Goal: Find specific page/section: Find specific page/section

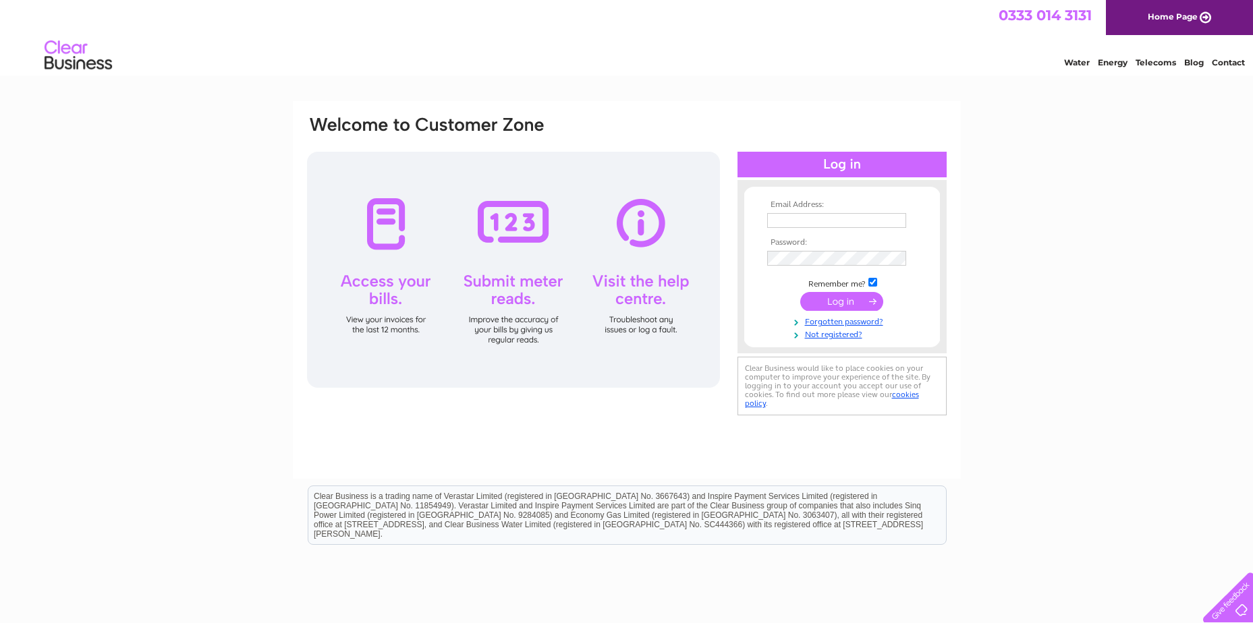
click at [399, 226] on div at bounding box center [513, 270] width 413 height 236
click at [792, 219] on input "text" at bounding box center [837, 221] width 140 height 16
type input "richard.robins@btconnec.com"
click at [840, 301] on input "submit" at bounding box center [841, 302] width 83 height 19
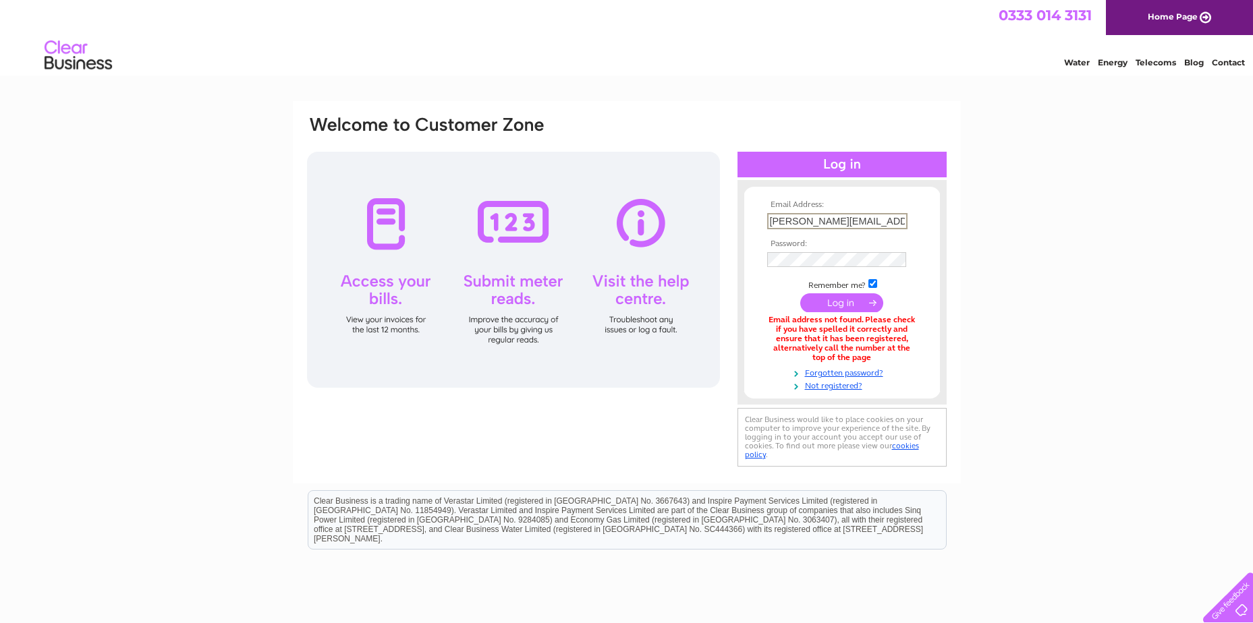
click at [875, 220] on input "richard.robins@btconnec.com" at bounding box center [837, 221] width 140 height 16
type input "richard.robins@btconnect.com"
click at [820, 306] on input "submit" at bounding box center [841, 302] width 83 height 19
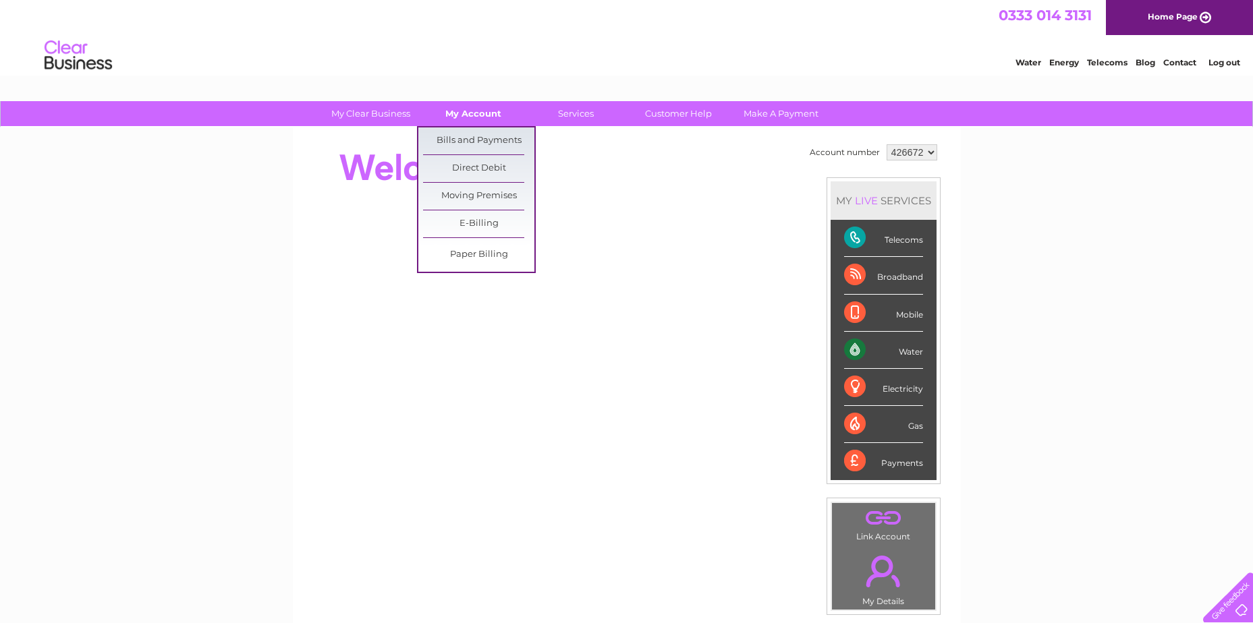
click at [483, 111] on link "My Account" at bounding box center [473, 113] width 111 height 25
click at [478, 142] on link "Bills and Payments" at bounding box center [478, 140] width 111 height 27
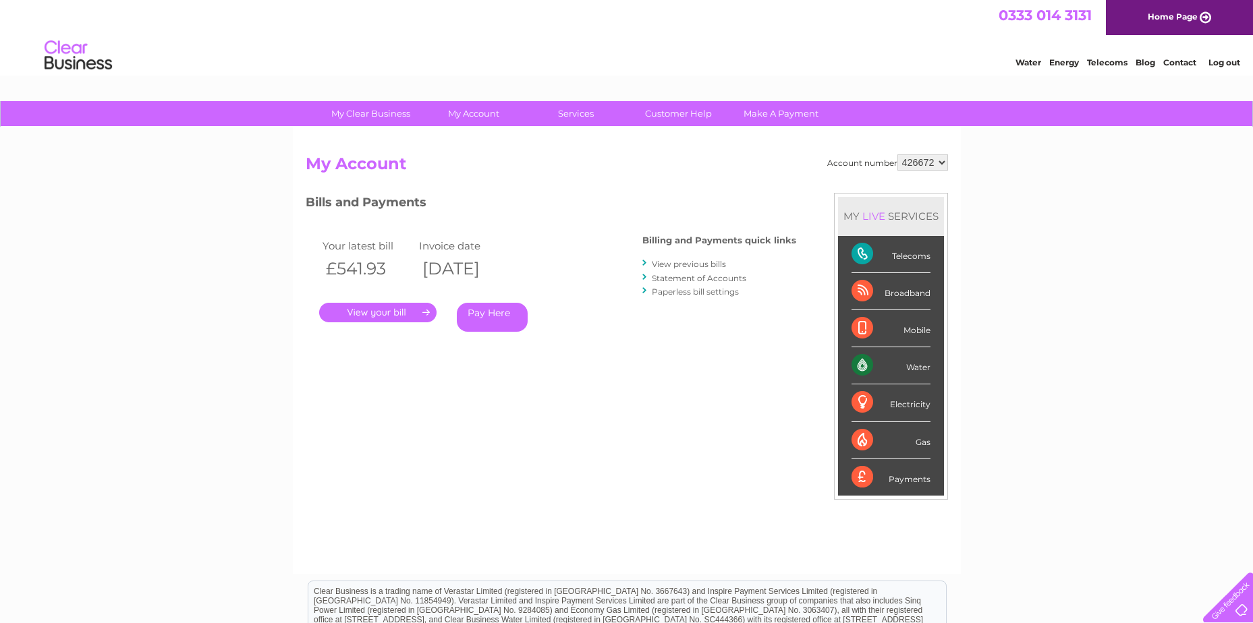
click at [403, 299] on div ". Pay Here" at bounding box center [454, 293] width 270 height 20
click at [403, 316] on link "." at bounding box center [377, 313] width 117 height 20
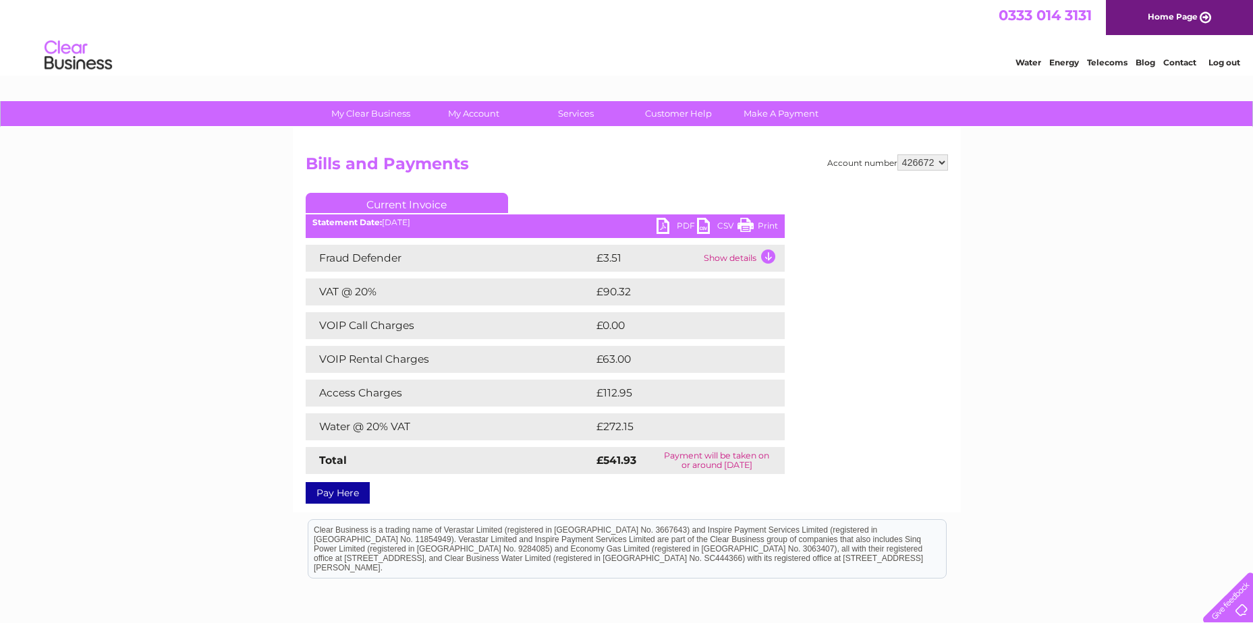
click at [669, 223] on link "PDF" at bounding box center [676, 228] width 40 height 20
